Goal: Entertainment & Leisure: Consume media (video, audio)

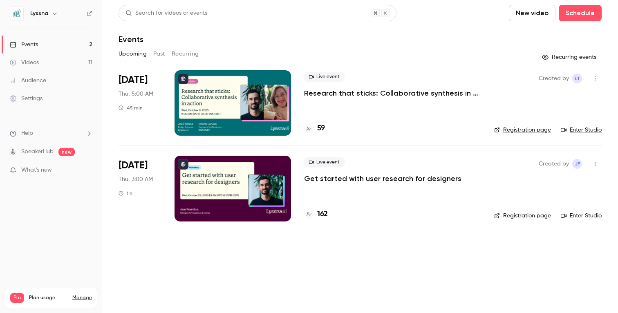
click at [156, 56] on button "Past" at bounding box center [159, 53] width 12 height 13
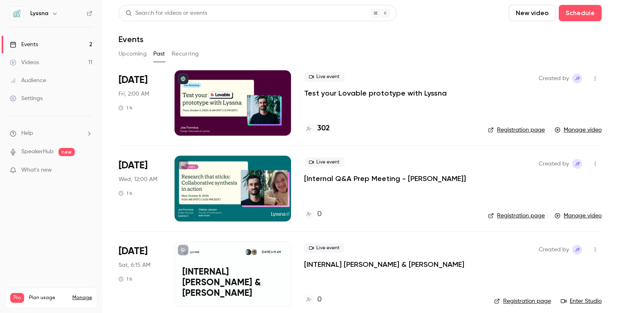
click at [596, 75] on button "button" at bounding box center [594, 78] width 13 height 13
click at [357, 99] on div at bounding box center [309, 156] width 618 height 313
click at [205, 93] on div at bounding box center [232, 102] width 116 height 65
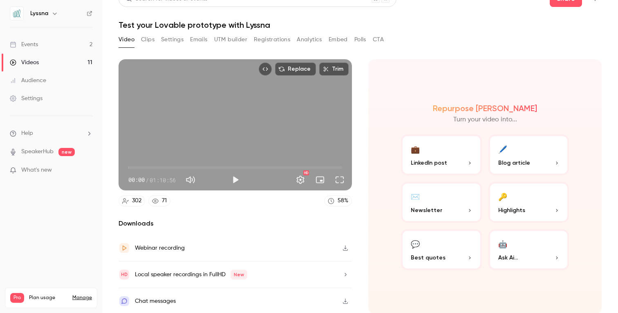
scroll to position [16, 0]
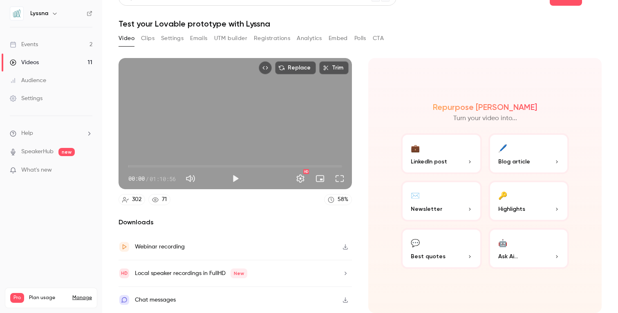
click at [168, 300] on div "Chat messages" at bounding box center [155, 300] width 41 height 10
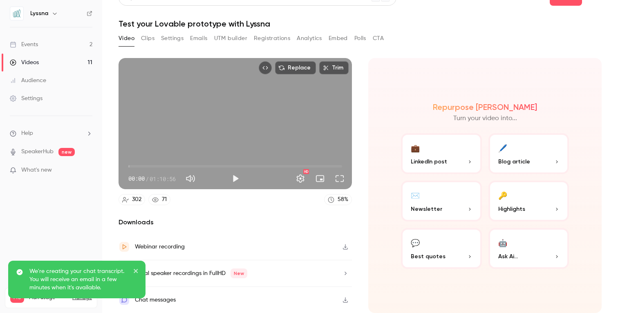
click at [138, 268] on icon "close" at bounding box center [136, 271] width 6 height 7
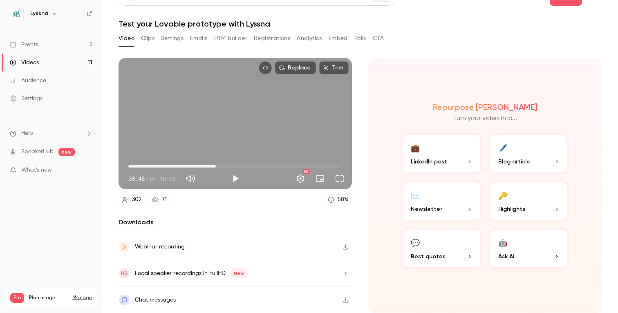
type input "******"
drag, startPoint x: 130, startPoint y: 165, endPoint x: 217, endPoint y: 173, distance: 87.0
click at [217, 173] on div "29:01 00:48 / 01:10:56 HD" at bounding box center [234, 172] width 233 height 34
